Goal: Information Seeking & Learning: Learn about a topic

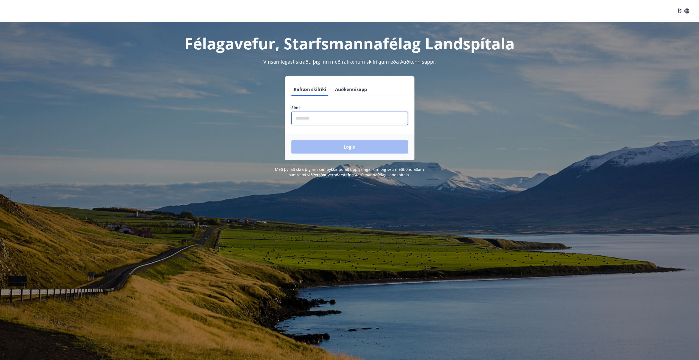
click at [331, 120] on input "phone" at bounding box center [349, 118] width 116 height 13
type input "********"
click at [341, 148] on button "Login" at bounding box center [349, 147] width 116 height 13
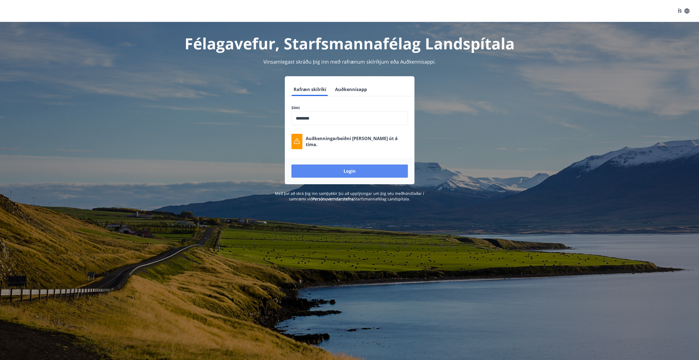
click at [343, 174] on button "Login" at bounding box center [349, 171] width 116 height 13
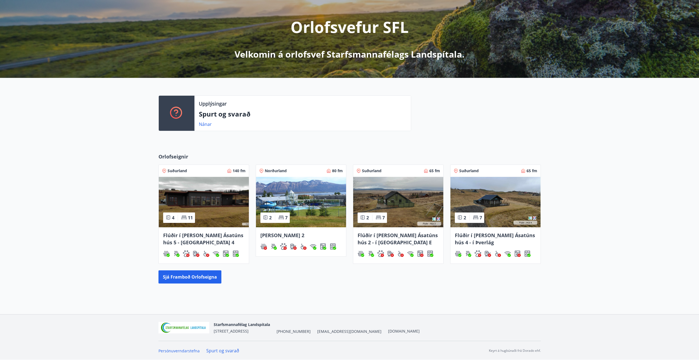
scroll to position [59, 0]
click at [213, 206] on img at bounding box center [204, 202] width 90 height 51
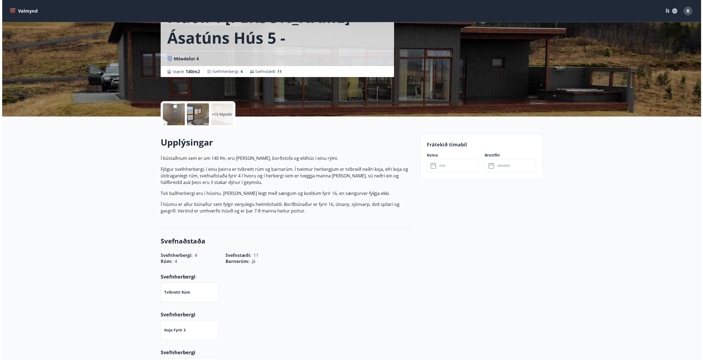
scroll to position [27, 0]
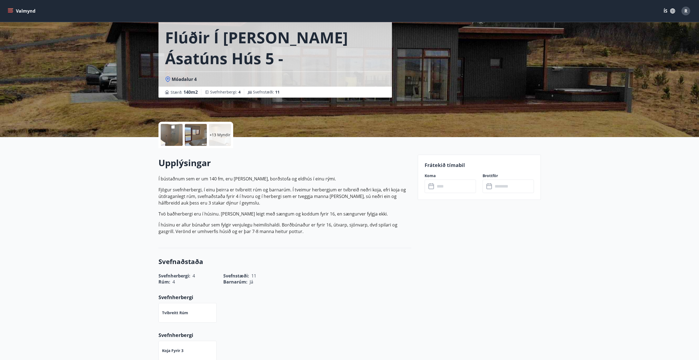
click at [171, 133] on div at bounding box center [172, 135] width 22 height 22
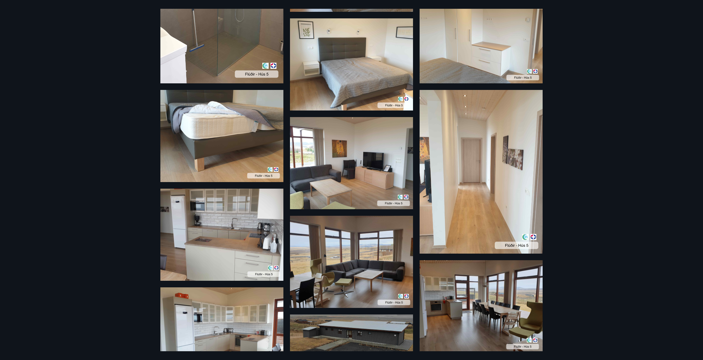
scroll to position [157, 0]
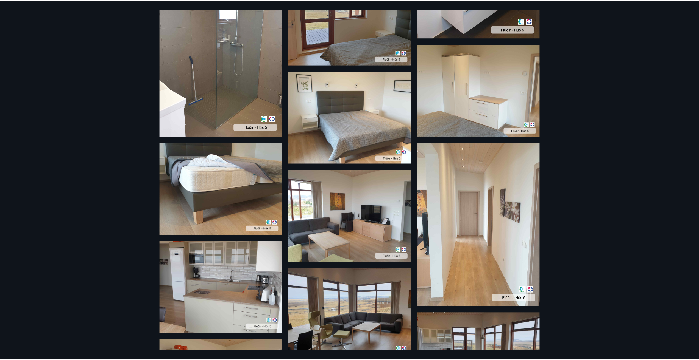
scroll to position [59, 0]
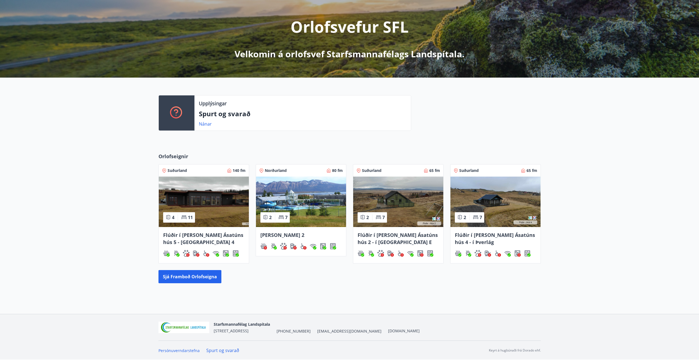
click at [325, 194] on img at bounding box center [301, 202] width 90 height 51
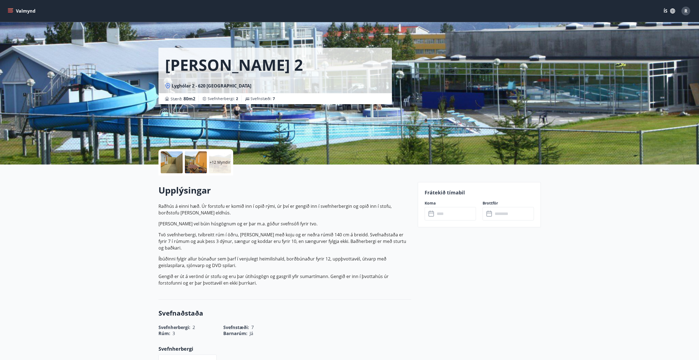
click at [164, 166] on div at bounding box center [172, 163] width 22 height 22
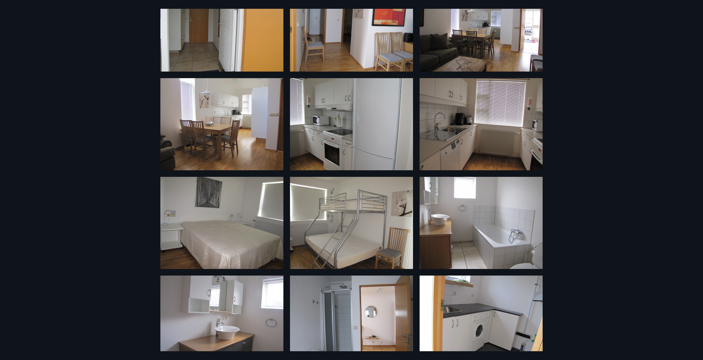
scroll to position [267, 0]
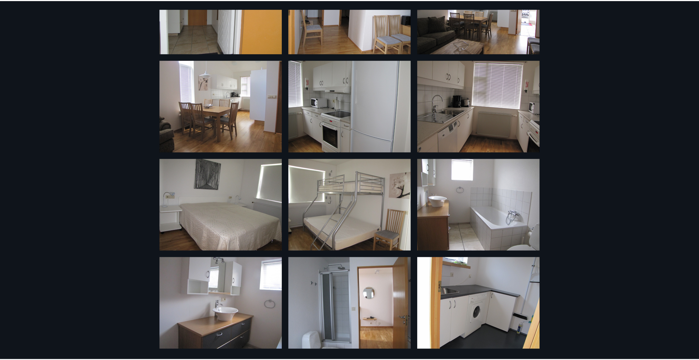
scroll to position [59, 0]
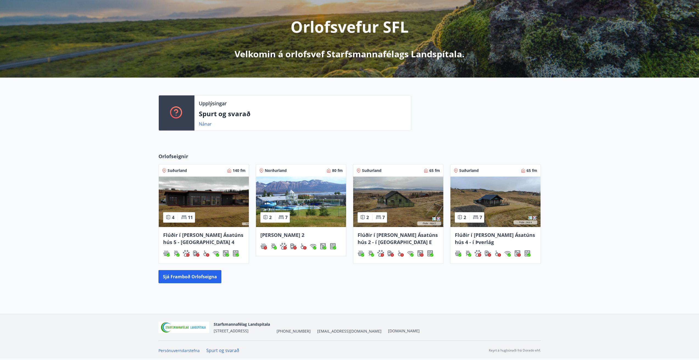
click at [399, 206] on img at bounding box center [398, 202] width 90 height 51
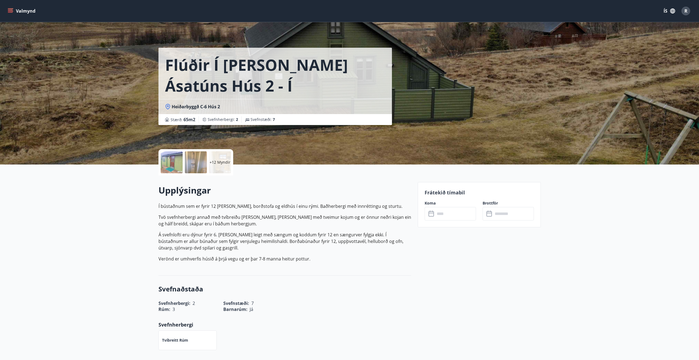
click at [174, 160] on div at bounding box center [172, 163] width 22 height 22
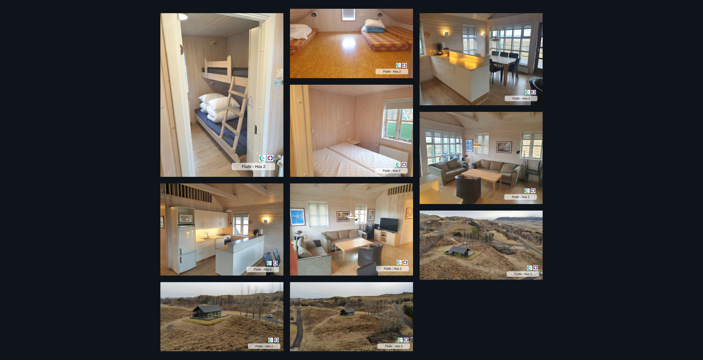
scroll to position [316, 0]
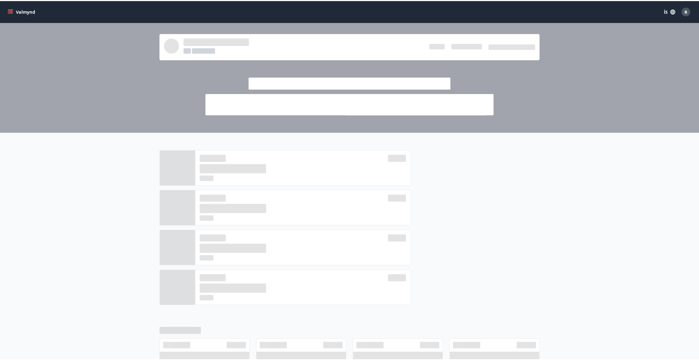
scroll to position [59, 0]
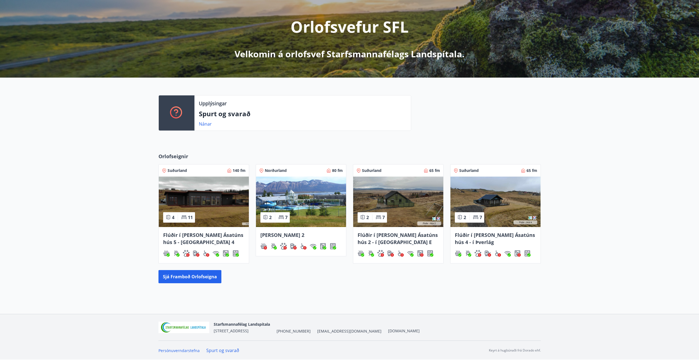
click at [501, 186] on img at bounding box center [495, 202] width 90 height 51
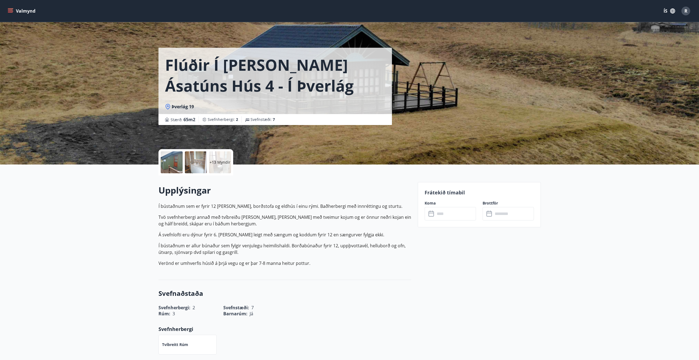
click at [168, 161] on div at bounding box center [172, 163] width 22 height 22
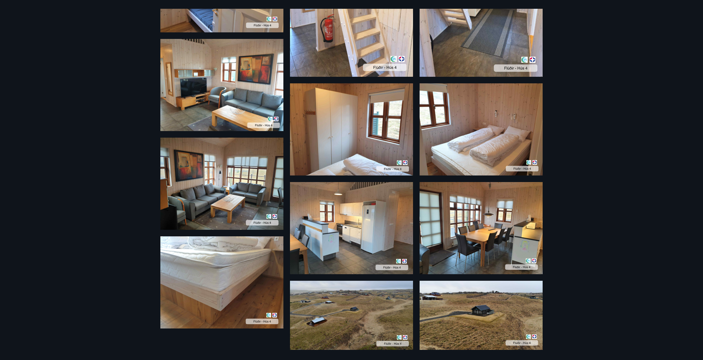
scroll to position [387, 0]
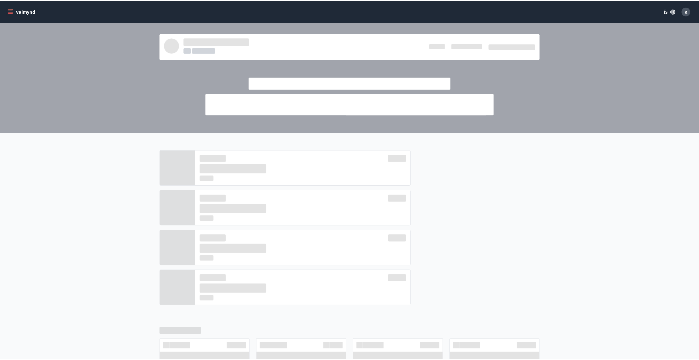
scroll to position [59, 0]
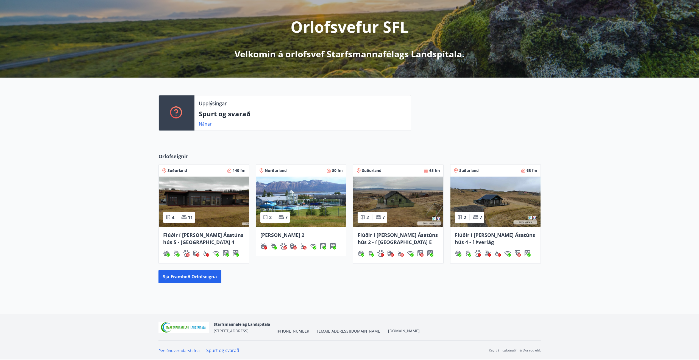
click at [502, 202] on img at bounding box center [495, 202] width 90 height 51
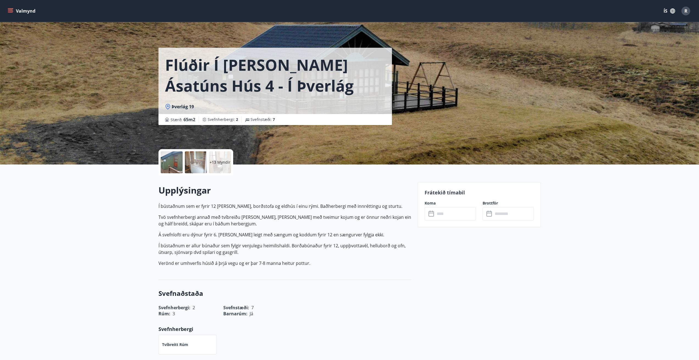
click at [169, 161] on div at bounding box center [172, 163] width 22 height 22
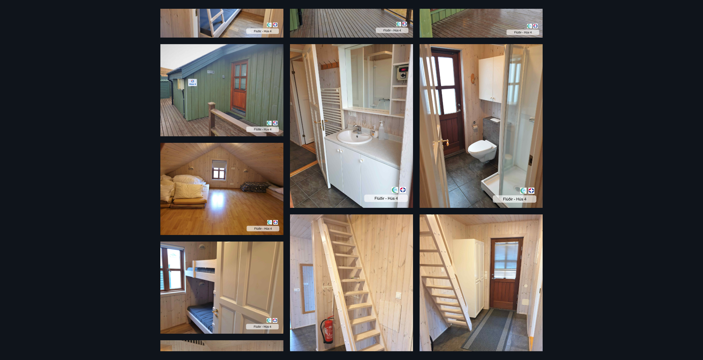
scroll to position [27, 0]
